Goal: Task Accomplishment & Management: Manage account settings

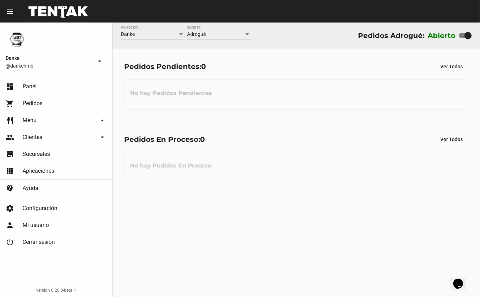
click at [206, 235] on div "Danke Aplicación Adrogué Sucursal Pedidos Adrogué: Abierto Pedidos Pendientes: …" at bounding box center [295, 159] width 367 height 274
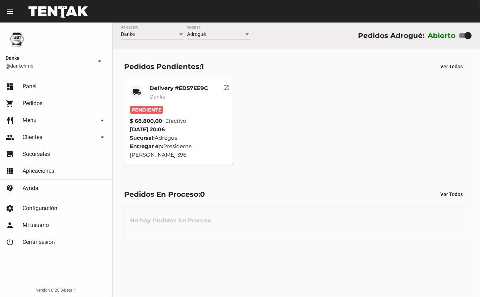
click at [158, 88] on mat-card-title "Delivery #ED57EE9C" at bounding box center [178, 88] width 58 height 7
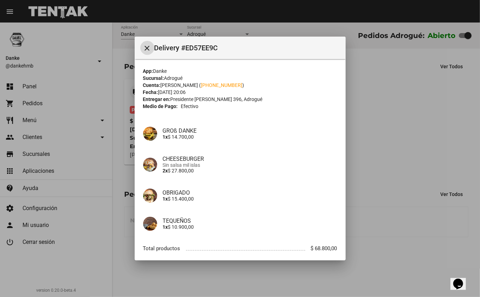
scroll to position [40, 0]
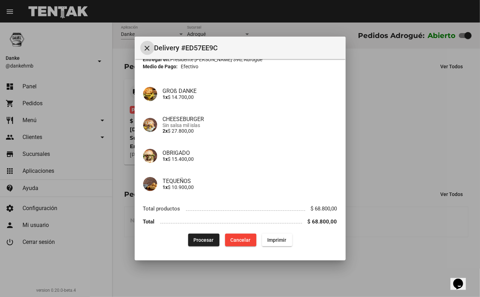
click at [361, 128] on div at bounding box center [240, 148] width 480 height 297
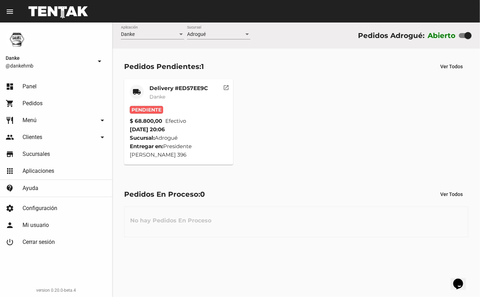
click at [190, 95] on mat-card-subtitle "Danke" at bounding box center [178, 96] width 58 height 7
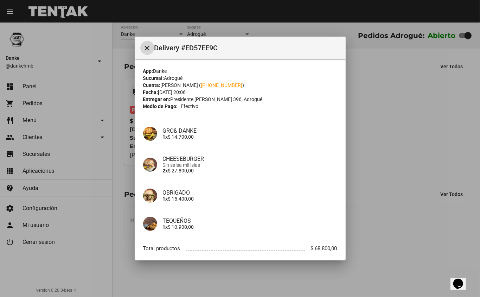
scroll to position [40, 0]
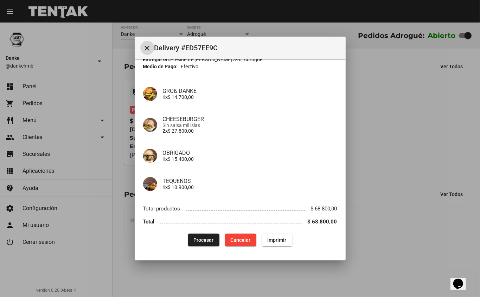
click at [201, 237] on span "Procesar" at bounding box center [204, 240] width 20 height 6
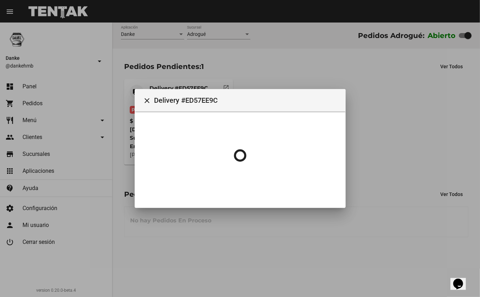
scroll to position [0, 0]
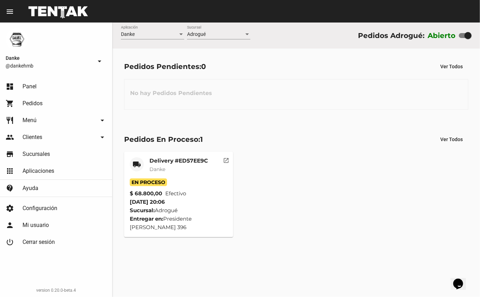
click at [192, 162] on mat-card-title "Delivery #ED57EE9C" at bounding box center [178, 160] width 58 height 7
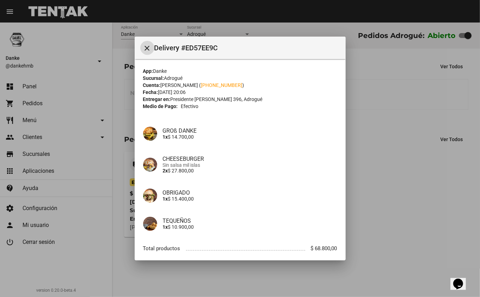
click at [392, 192] on div at bounding box center [240, 148] width 480 height 297
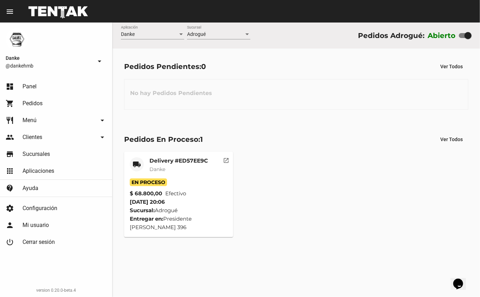
click at [188, 163] on mat-card-title "Delivery #ED57EE9C" at bounding box center [178, 160] width 58 height 7
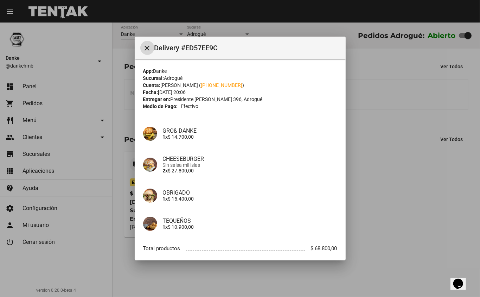
click at [387, 193] on div at bounding box center [240, 148] width 480 height 297
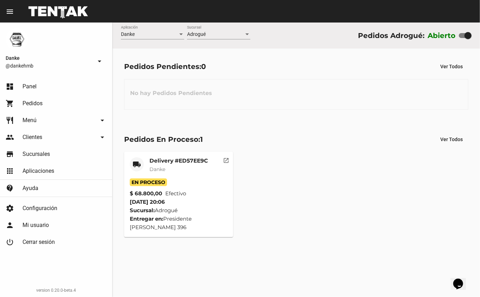
click at [180, 161] on mat-card-title "Delivery #ED57EE9C" at bounding box center [178, 160] width 58 height 7
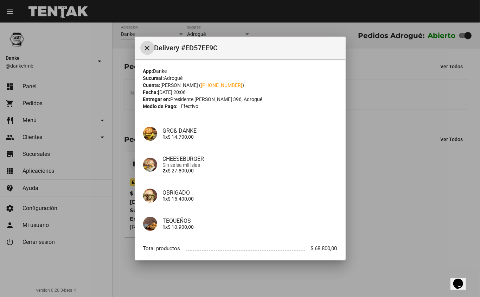
click at [390, 196] on div at bounding box center [240, 148] width 480 height 297
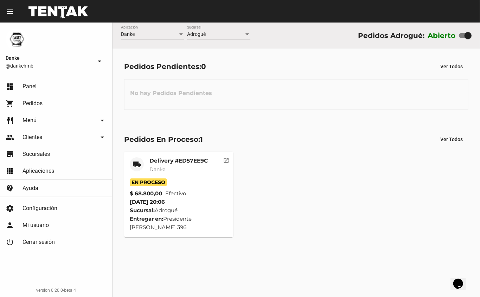
click at [179, 160] on mat-card-title "Delivery #ED57EE9C" at bounding box center [178, 160] width 58 height 7
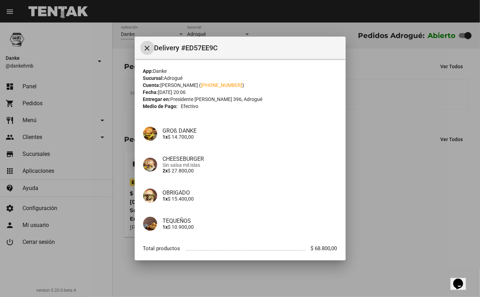
click at [383, 171] on div at bounding box center [240, 148] width 480 height 297
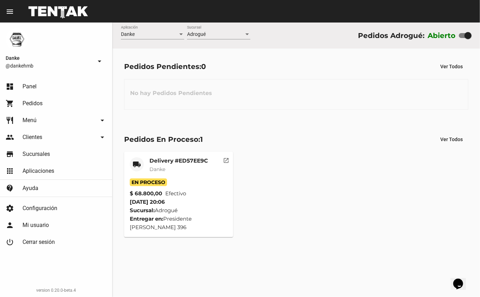
click at [192, 161] on mat-card-title "Delivery #ED57EE9C" at bounding box center [178, 160] width 58 height 7
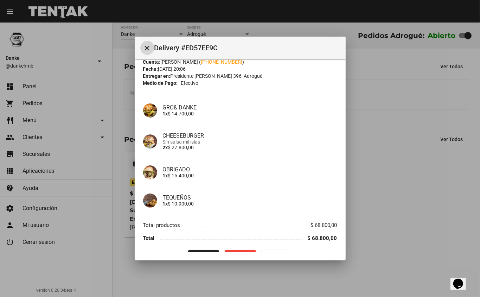
scroll to position [40, 0]
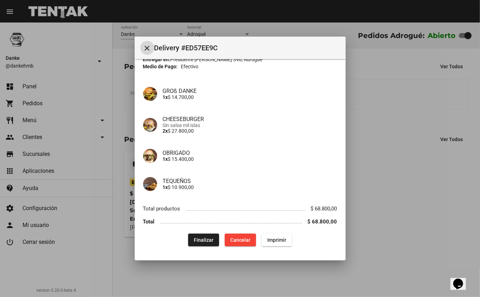
click at [359, 203] on div at bounding box center [240, 148] width 480 height 297
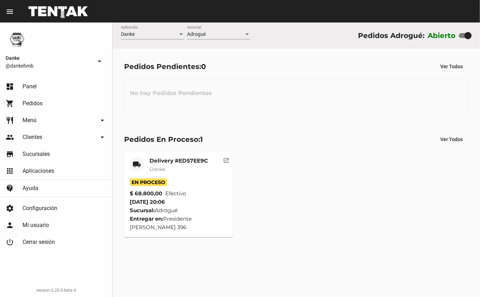
click at [168, 162] on mat-card-title "Delivery #ED57EE9C" at bounding box center [178, 160] width 58 height 7
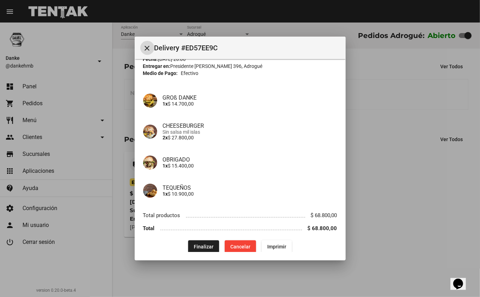
scroll to position [40, 0]
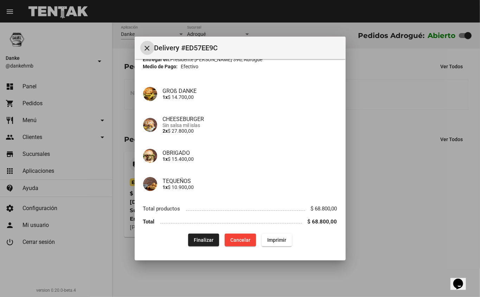
click at [196, 242] on span "Finalizar" at bounding box center [204, 240] width 20 height 6
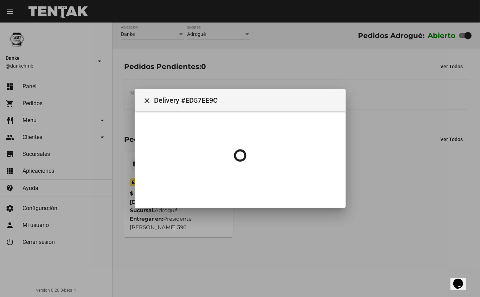
scroll to position [0, 0]
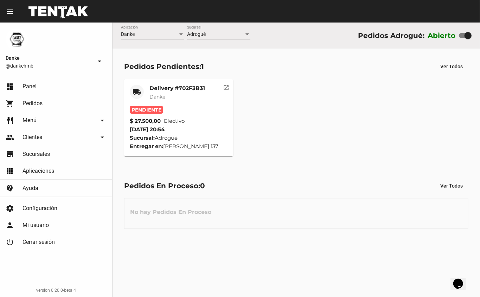
click at [169, 86] on mat-card-title "Delivery #702F3B31" at bounding box center [177, 88] width 56 height 7
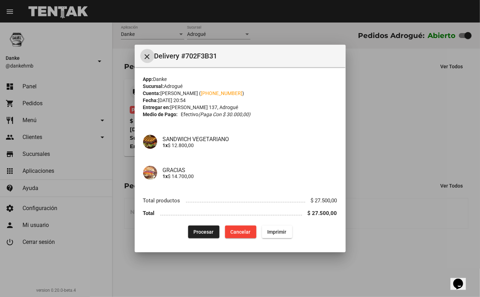
click at [203, 232] on span "Procesar" at bounding box center [204, 232] width 20 height 6
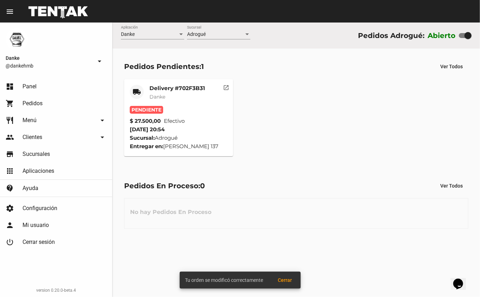
click at [170, 94] on mat-card-subtitle "Danke" at bounding box center [177, 96] width 56 height 7
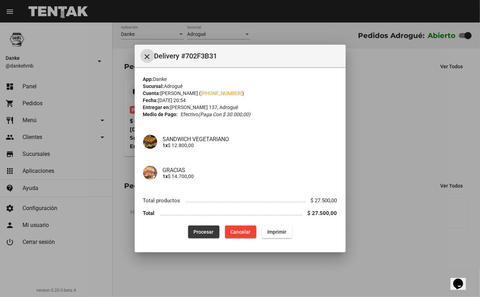
click at [196, 233] on span "Procesar" at bounding box center [204, 232] width 20 height 6
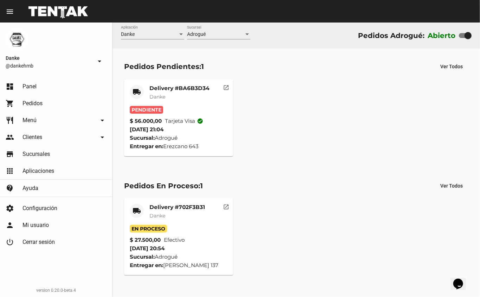
click at [172, 87] on mat-card-title "Delivery #BA6B3D34" at bounding box center [179, 88] width 60 height 7
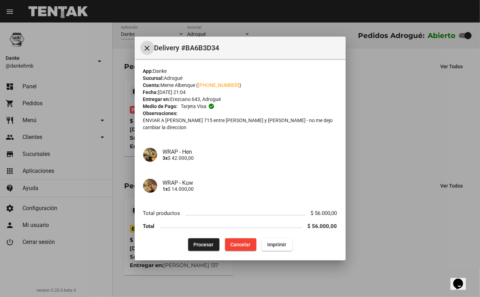
click at [202, 242] on button "Procesar" at bounding box center [203, 244] width 31 height 13
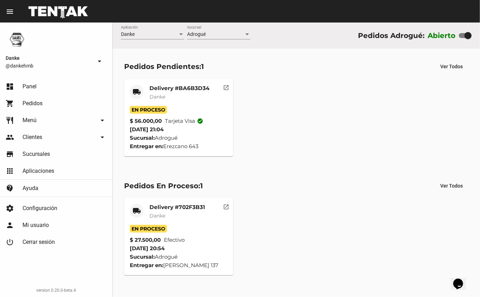
click at [163, 97] on span "Danke" at bounding box center [157, 97] width 16 height 6
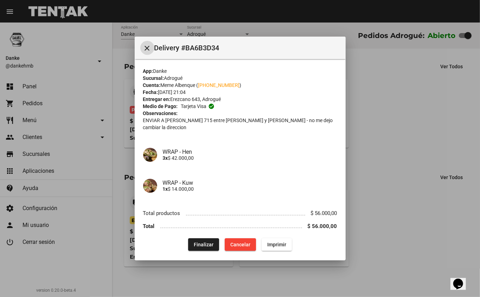
click at [380, 129] on div at bounding box center [240, 148] width 480 height 297
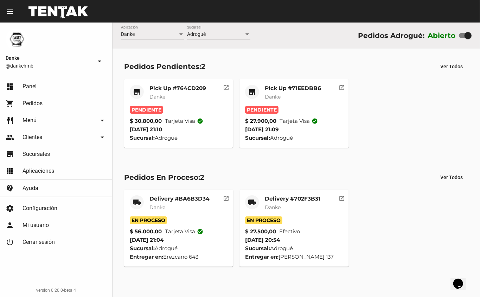
click at [173, 89] on mat-card-title "Pick Up #764CD209" at bounding box center [177, 88] width 57 height 7
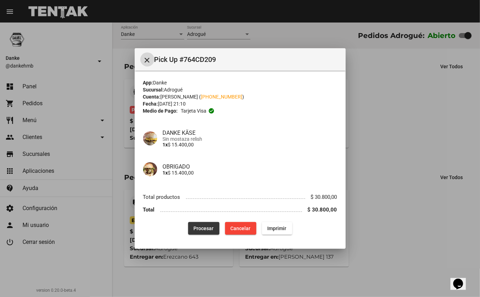
click at [199, 228] on span "Procesar" at bounding box center [204, 228] width 20 height 6
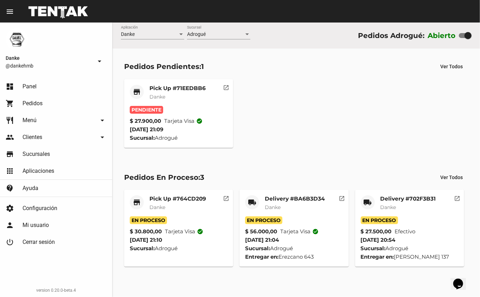
click at [175, 198] on mat-card-title "Pick Up #764CD209" at bounding box center [177, 198] width 57 height 7
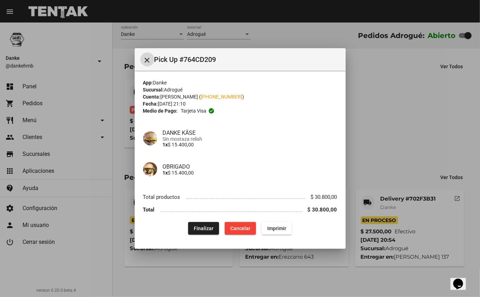
click at [391, 148] on div at bounding box center [240, 148] width 480 height 297
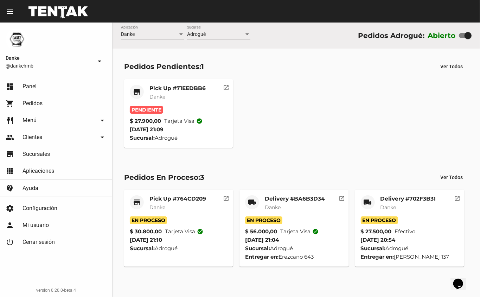
click at [159, 198] on mat-card-title "Pick Up #764CD209" at bounding box center [177, 198] width 57 height 7
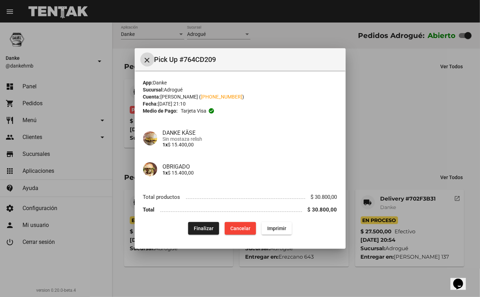
click at [387, 131] on div at bounding box center [240, 148] width 480 height 297
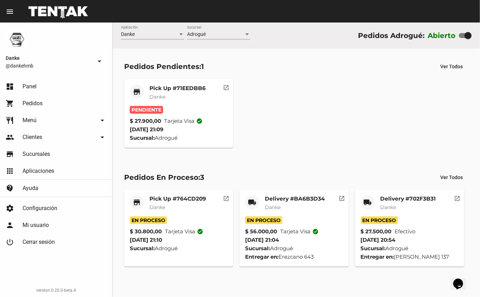
click at [173, 88] on mat-card-title "Pick Up #71EEDBB6" at bounding box center [177, 88] width 56 height 7
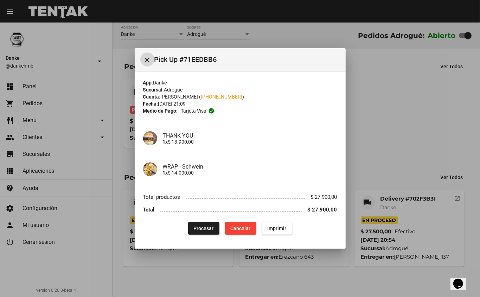
click at [202, 226] on span "Procesar" at bounding box center [204, 228] width 20 height 6
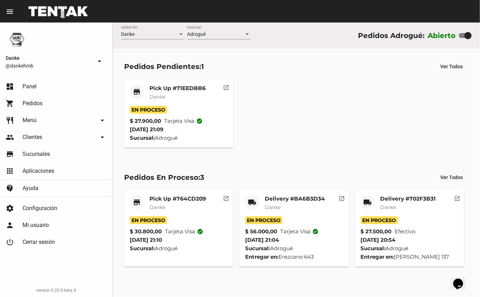
click at [162, 88] on mat-card-title "Pick Up #71EEDBB6" at bounding box center [177, 88] width 56 height 7
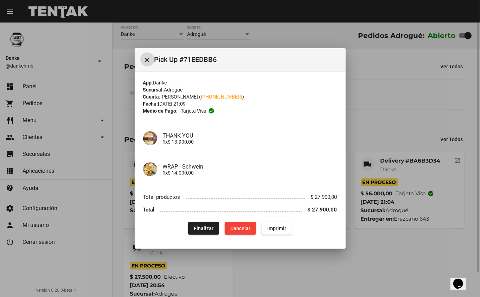
click at [200, 225] on span "Finalizar" at bounding box center [204, 228] width 20 height 6
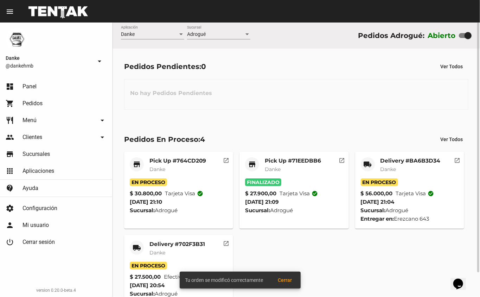
click at [277, 162] on mat-card-title "Pick Up #71EEDBB6" at bounding box center [293, 160] width 56 height 7
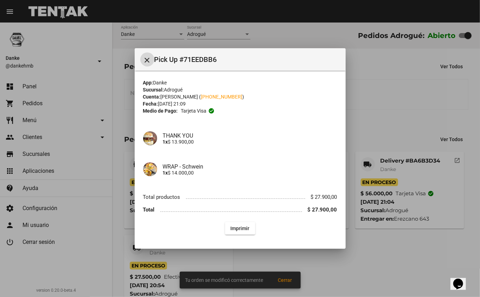
click at [385, 117] on div at bounding box center [240, 148] width 480 height 297
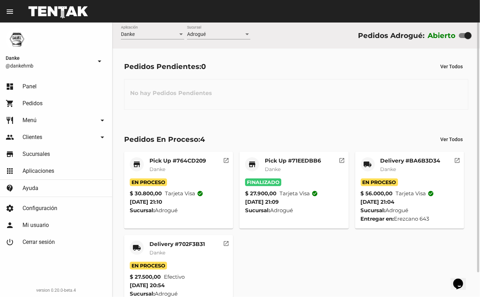
click at [158, 161] on mat-card-title "Pick Up #764CD209" at bounding box center [177, 160] width 57 height 7
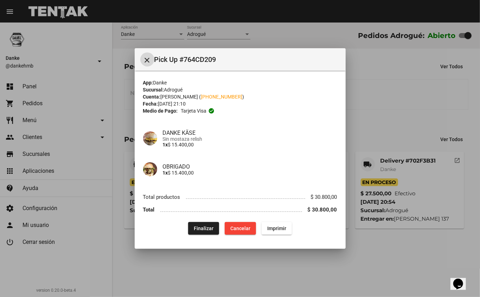
click at [383, 125] on div at bounding box center [240, 148] width 480 height 297
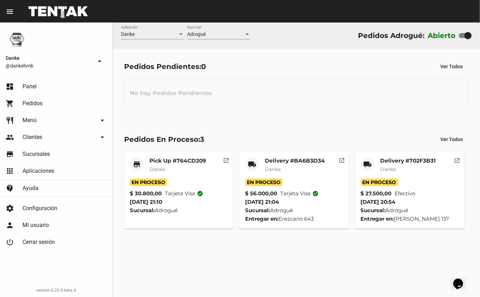
click at [276, 161] on mat-card-title "Delivery #BA6B3D34" at bounding box center [295, 160] width 60 height 7
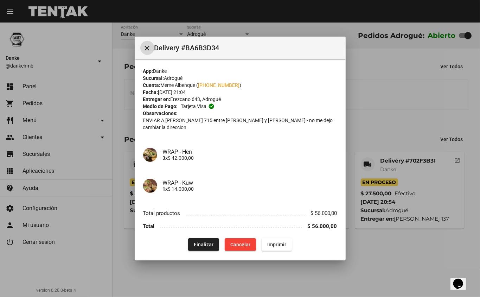
click at [363, 99] on div at bounding box center [240, 148] width 480 height 297
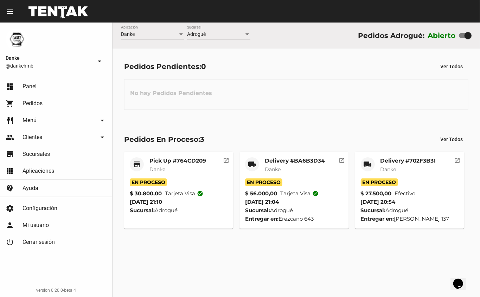
click at [397, 163] on mat-card-title "Delivery #702F3B31" at bounding box center [408, 160] width 56 height 7
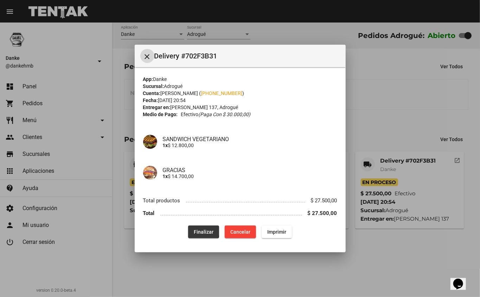
click at [201, 231] on span "Finalizar" at bounding box center [204, 232] width 20 height 6
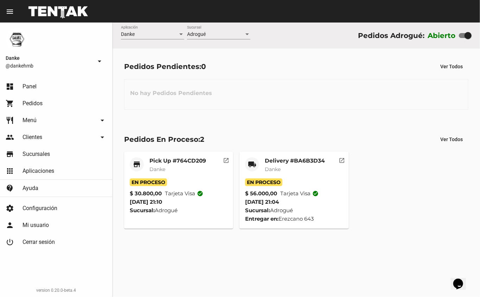
click at [289, 161] on mat-card-title "Delivery #BA6B3D34" at bounding box center [295, 160] width 60 height 7
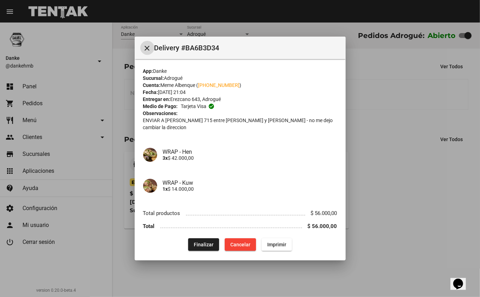
click at [392, 160] on div at bounding box center [240, 148] width 480 height 297
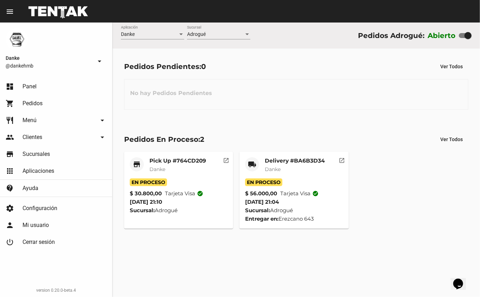
click at [275, 162] on mat-card-title "Delivery #BA6B3D34" at bounding box center [295, 160] width 60 height 7
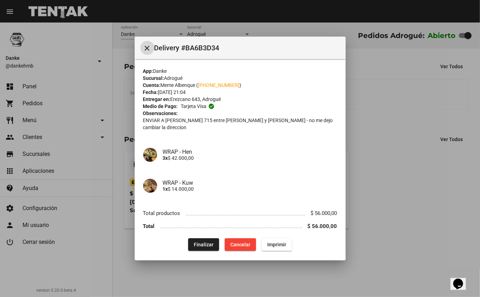
click at [202, 242] on span "Finalizar" at bounding box center [204, 245] width 20 height 6
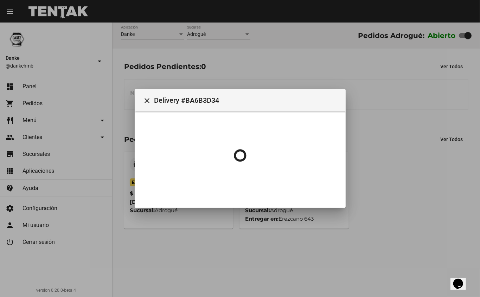
click at [381, 140] on div at bounding box center [240, 148] width 480 height 297
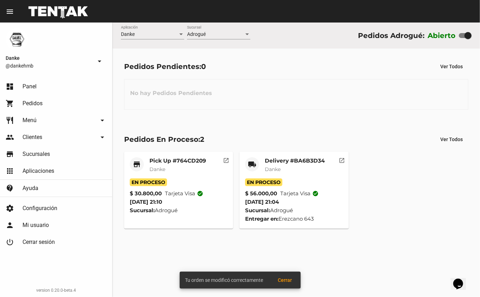
click at [173, 159] on mat-card-title "Pick Up #764CD209" at bounding box center [177, 160] width 57 height 7
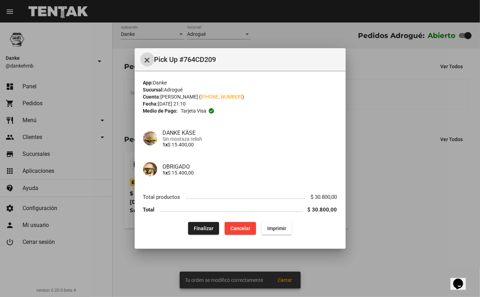
click at [378, 142] on div at bounding box center [240, 148] width 480 height 297
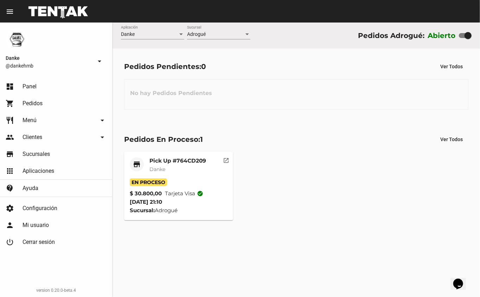
click at [174, 159] on mat-card-title "Pick Up #764CD209" at bounding box center [177, 160] width 57 height 7
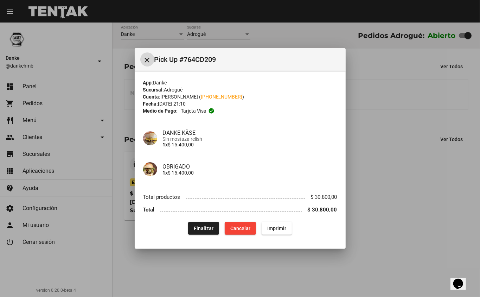
click at [364, 148] on div at bounding box center [240, 148] width 480 height 297
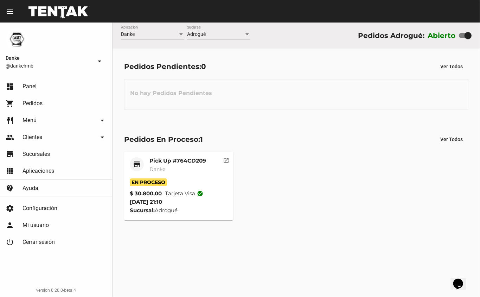
click at [172, 160] on mat-card-title "Pick Up #764CD209" at bounding box center [177, 160] width 57 height 7
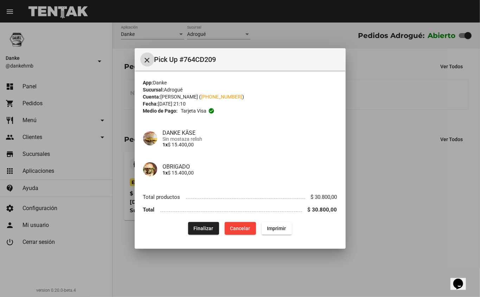
click at [204, 228] on span "Finalizar" at bounding box center [204, 228] width 20 height 6
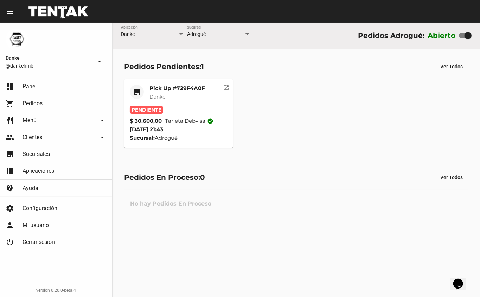
click at [169, 90] on mat-card-title "Pick Up #729F4A0F" at bounding box center [177, 88] width 56 height 7
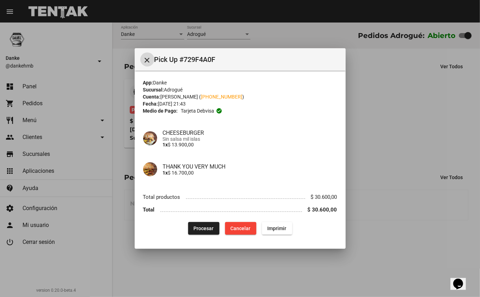
click at [194, 233] on button "Procesar" at bounding box center [203, 228] width 31 height 13
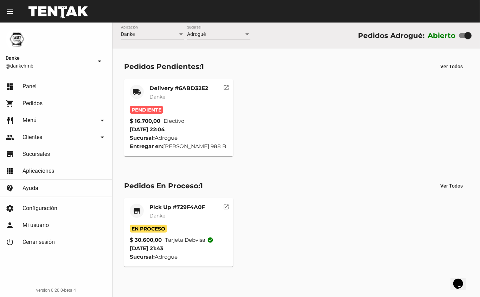
click at [171, 88] on mat-card-title "Delivery #6ABD32E2" at bounding box center [178, 88] width 59 height 7
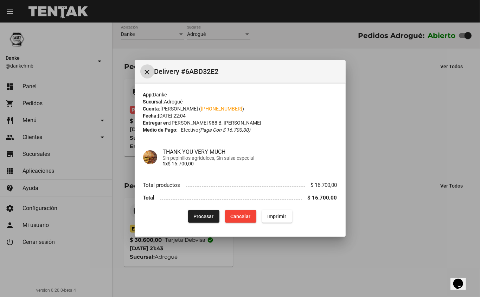
click at [200, 222] on button "Procesar" at bounding box center [203, 216] width 31 height 13
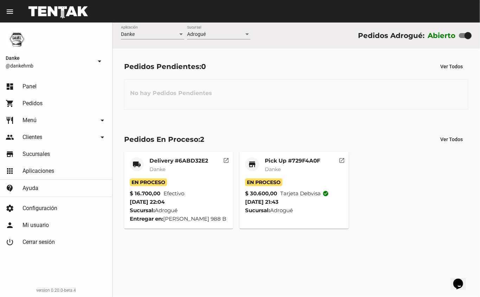
click at [264, 171] on mat-card-header "store Pick Up #729F4A0F Danke" at bounding box center [294, 167] width 98 height 21
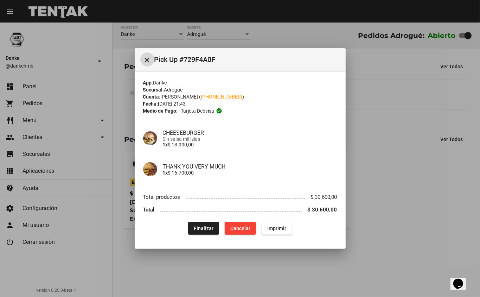
click at [200, 228] on span "Finalizar" at bounding box center [204, 228] width 20 height 6
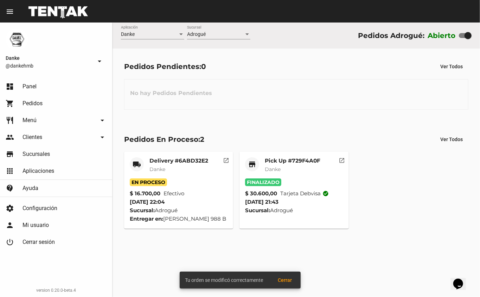
click at [162, 171] on span "Danke" at bounding box center [157, 169] width 16 height 6
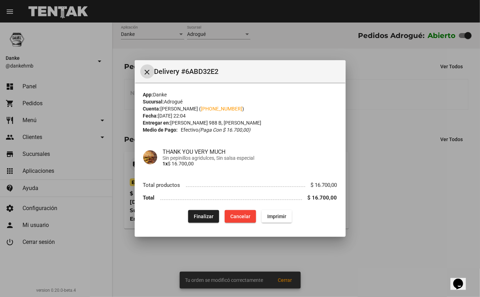
click at [200, 214] on span "Finalizar" at bounding box center [204, 216] width 20 height 6
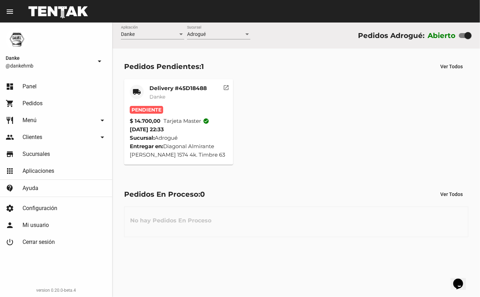
click at [185, 88] on mat-card-title "Delivery #45D18488" at bounding box center [177, 88] width 57 height 7
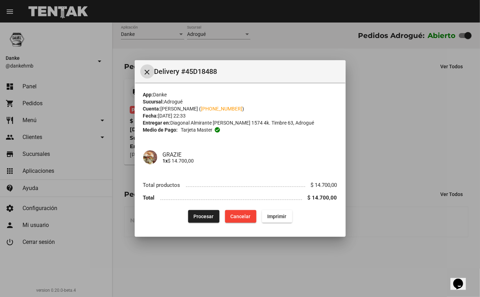
click at [204, 215] on span "Procesar" at bounding box center [204, 216] width 20 height 6
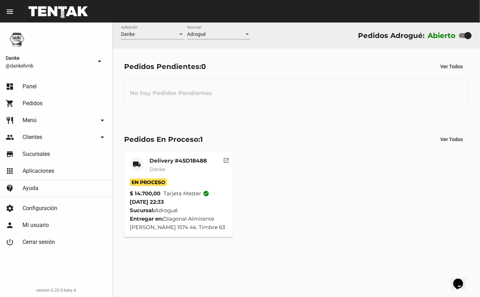
click at [162, 160] on mat-card-title "Delivery #45D18488" at bounding box center [177, 160] width 57 height 7
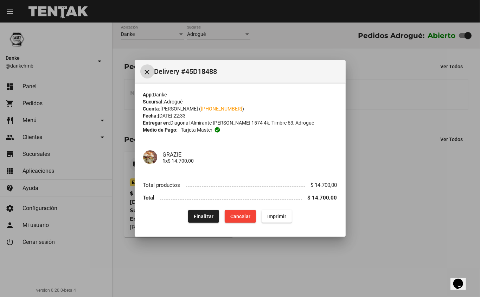
click at [199, 221] on button "Finalizar" at bounding box center [203, 216] width 31 height 13
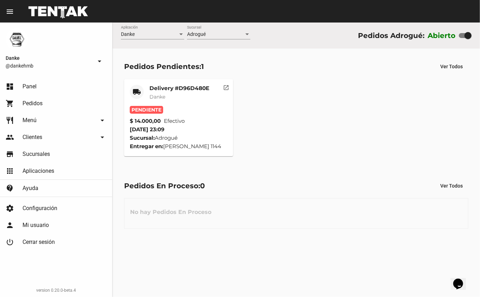
click at [180, 85] on mat-card-title "Delivery #D96D480E" at bounding box center [179, 88] width 60 height 7
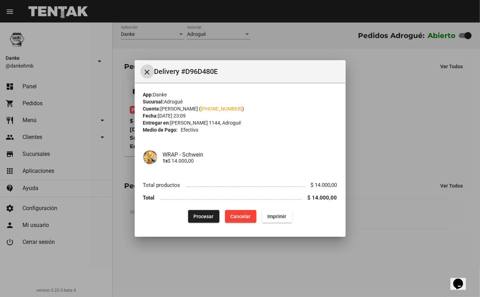
click at [373, 157] on div at bounding box center [240, 148] width 480 height 297
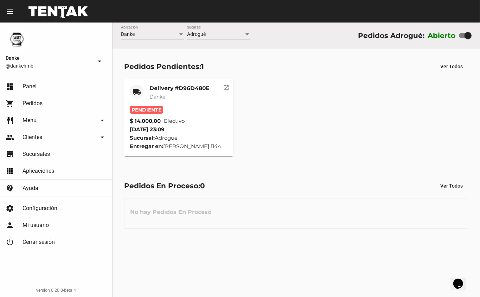
click at [175, 97] on mat-card-subtitle "Danke" at bounding box center [179, 96] width 60 height 7
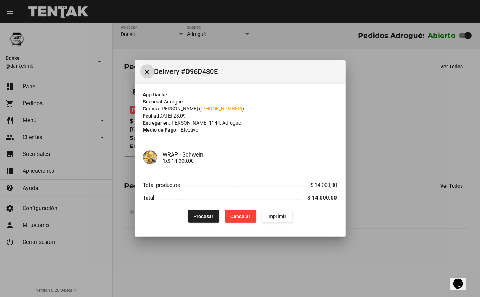
click at [238, 214] on span "Cancelar" at bounding box center [241, 216] width 20 height 6
